Goal: Task Accomplishment & Management: Use online tool/utility

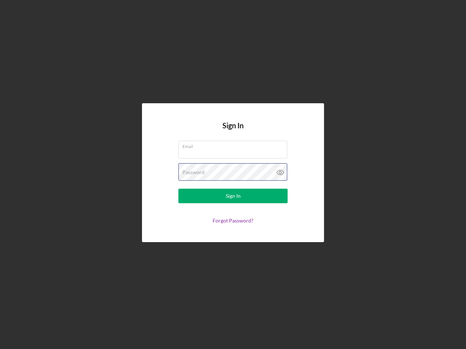
click at [233, 175] on div "Password" at bounding box center [232, 172] width 109 height 18
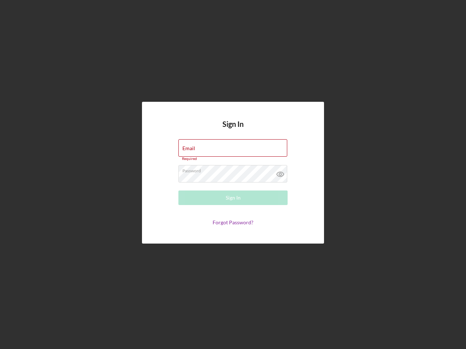
click at [280, 173] on icon at bounding box center [280, 174] width 18 height 18
